Goal: Task Accomplishment & Management: Use online tool/utility

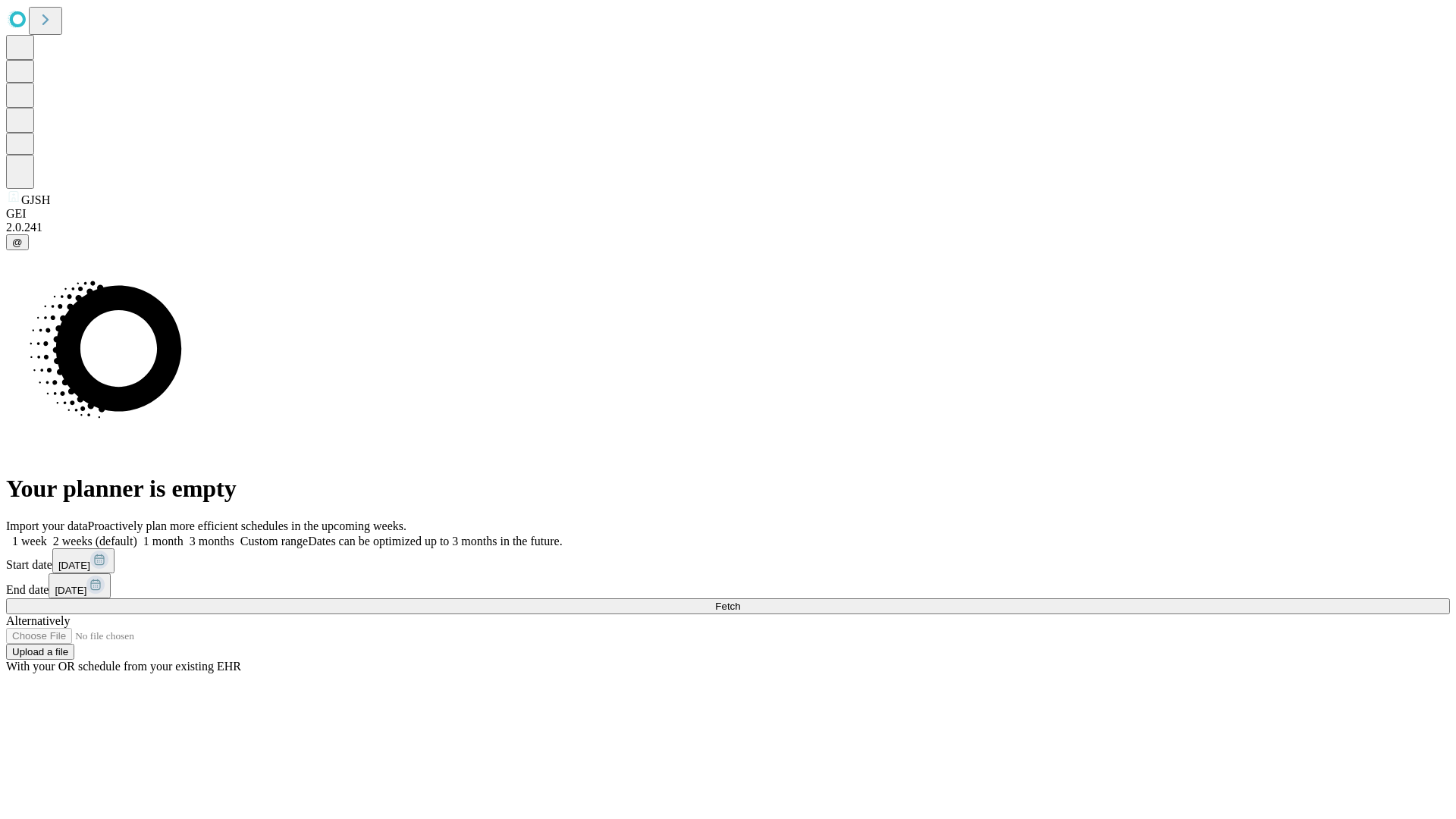
click at [740, 600] on span "Fetch" at bounding box center [728, 605] width 25 height 11
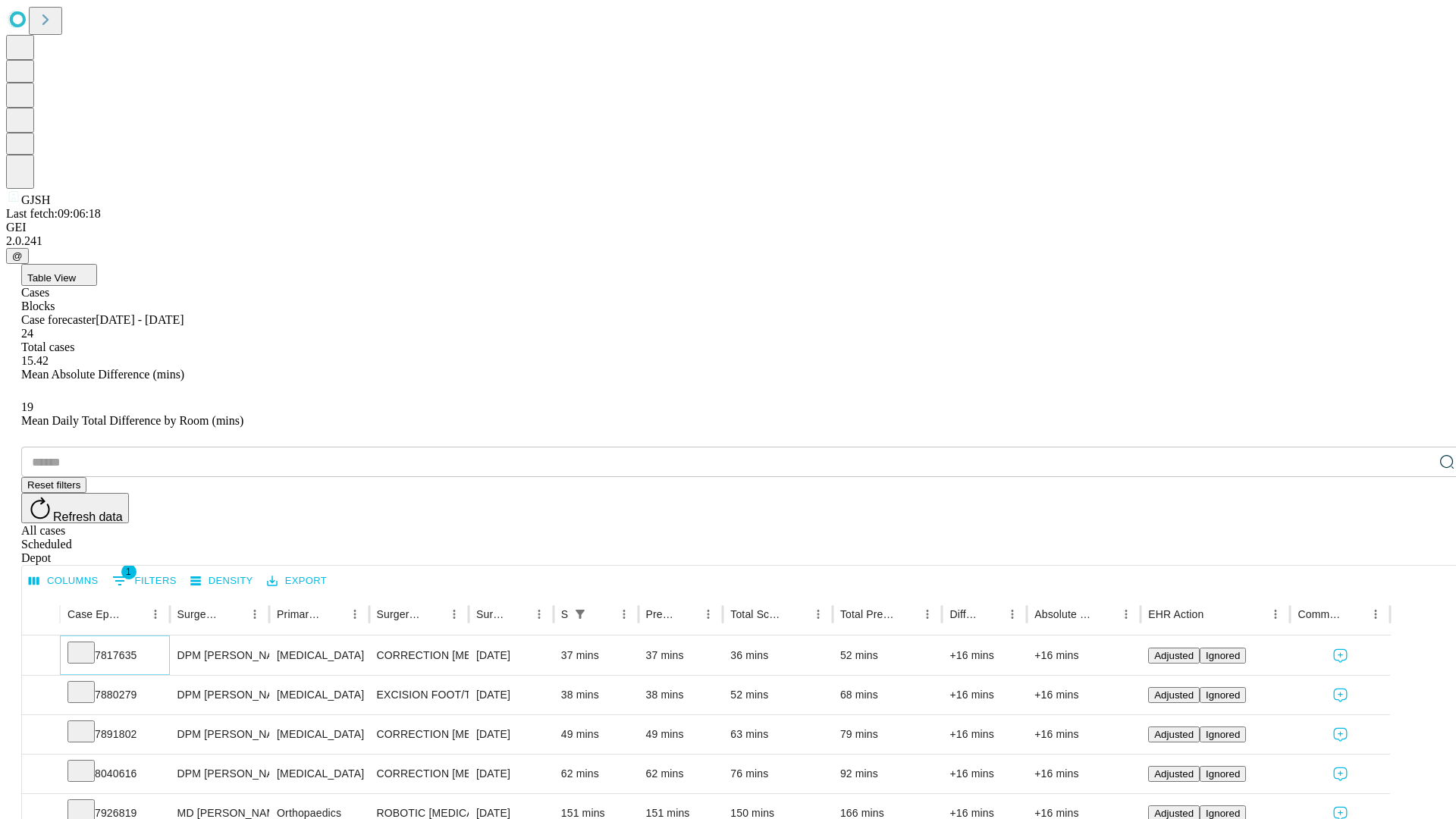
click at [89, 643] on icon at bounding box center [81, 651] width 15 height 15
